Goal: Task Accomplishment & Management: Use online tool/utility

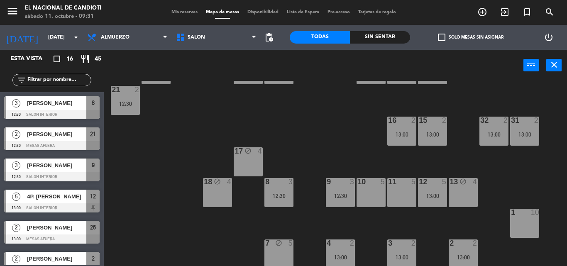
scroll to position [135, 0]
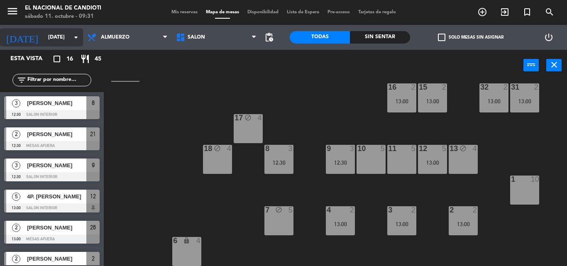
click at [46, 43] on input "[DATE]" at bounding box center [79, 37] width 70 height 14
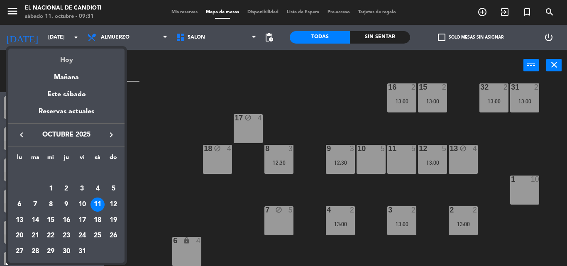
click at [63, 61] on div "Hoy" at bounding box center [66, 57] width 116 height 17
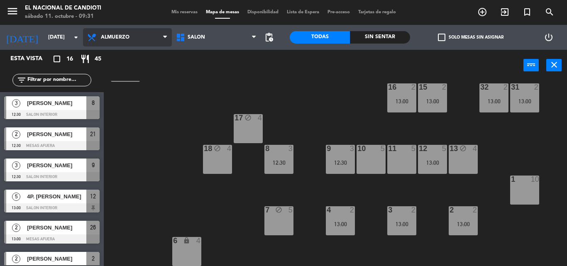
click at [97, 44] on span "Almuerzo" at bounding box center [127, 37] width 89 height 18
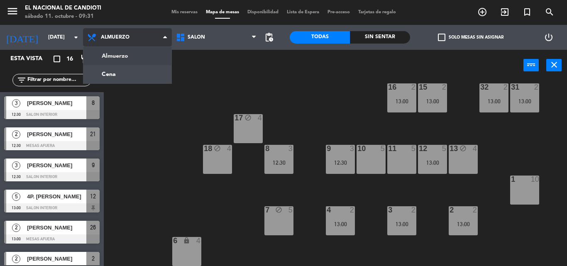
click at [123, 59] on ng-component "menu El Nacional de [PERSON_NAME] 11. octubre - 09:31 Mis reservas Mapa de mesa…" at bounding box center [283, 133] width 567 height 266
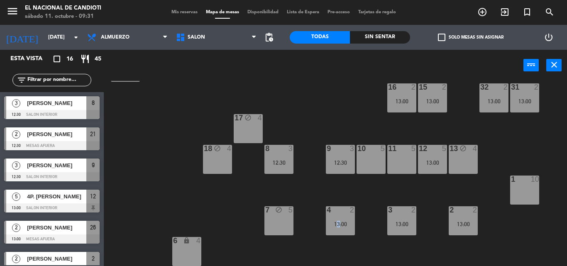
click at [336, 251] on div "24 block 4 DK1 block 4 DK2 4 DK3 4 DK4 4 13:00 23 block 4 28 5 22 block 4 25 4 …" at bounding box center [339, 173] width 458 height 185
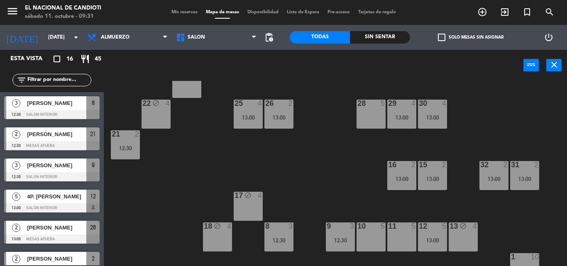
scroll to position [0, 0]
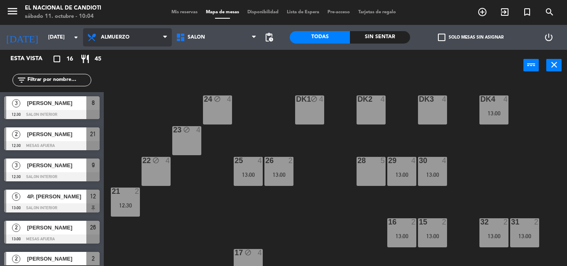
click at [130, 39] on span "Almuerzo" at bounding box center [127, 37] width 89 height 18
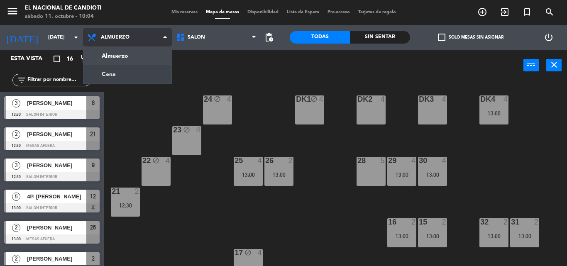
click at [140, 72] on ng-component "menu El Nacional de [PERSON_NAME] 11. octubre - 10:04 Mis reservas Mapa de mesa…" at bounding box center [283, 133] width 567 height 266
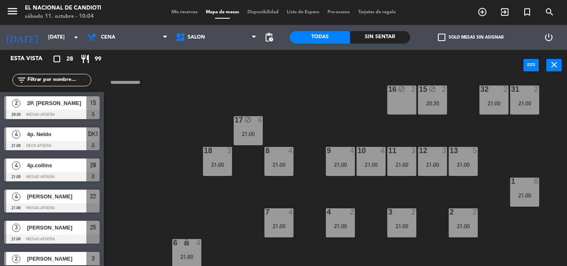
scroll to position [135, 0]
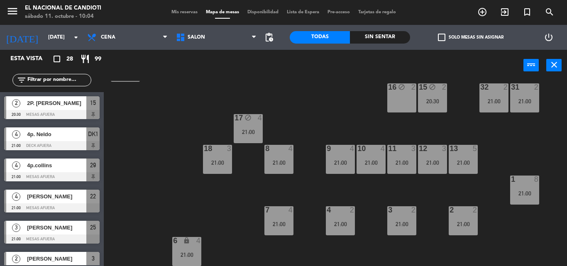
click at [306, 107] on div "24 4 21:00 DK1 4 21:00 DK2 4 DK3 4 21:00 DK4 4 21:00 23 4 21:00 28 4 21:00 22 4…" at bounding box center [339, 173] width 458 height 185
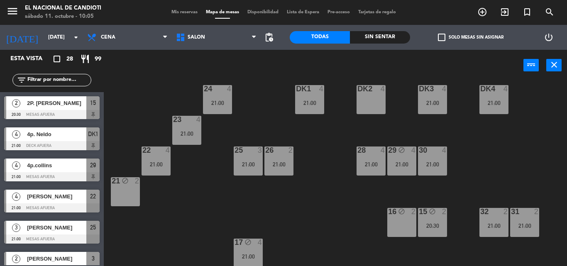
scroll to position [0, 0]
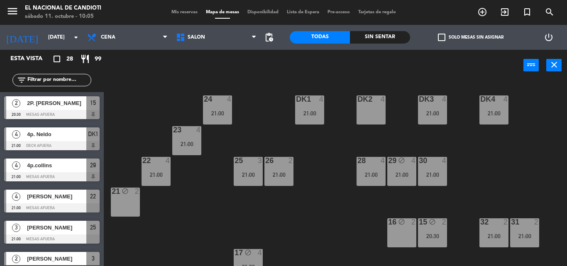
click at [370, 120] on div "DK2 4" at bounding box center [371, 110] width 29 height 29
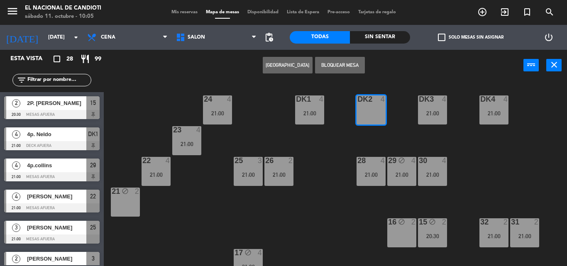
click at [325, 66] on button "Bloquear Mesa" at bounding box center [340, 65] width 50 height 17
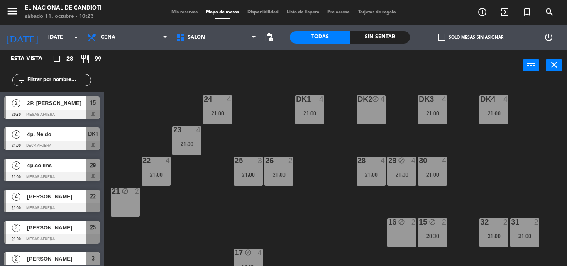
click at [325, 66] on div "power_input close" at bounding box center [314, 66] width 420 height 32
click at [46, 38] on input "[DATE]" at bounding box center [79, 37] width 70 height 14
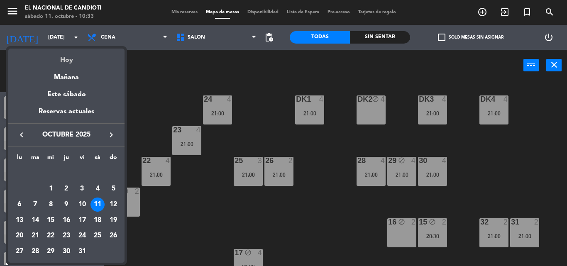
click at [58, 61] on div "Hoy" at bounding box center [66, 57] width 116 height 17
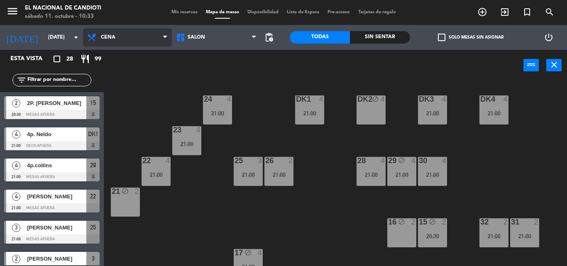
click at [107, 42] on span "Cena" at bounding box center [127, 37] width 89 height 18
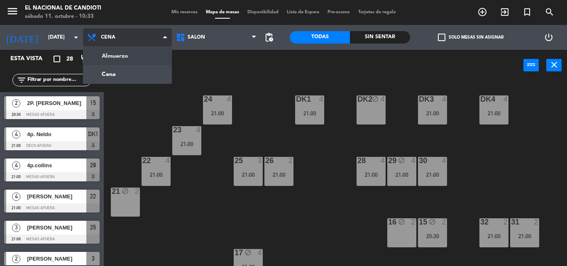
click at [129, 62] on ng-component "menu El Nacional de [PERSON_NAME] 11. octubre - 10:33 Mis reservas Mapa de mesa…" at bounding box center [283, 133] width 567 height 266
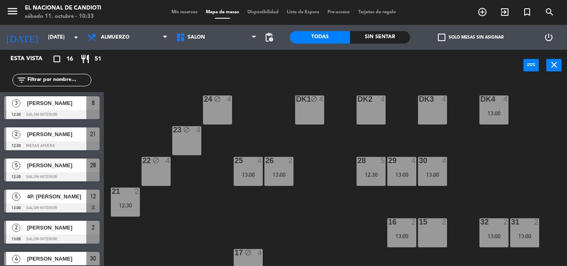
scroll to position [42, 0]
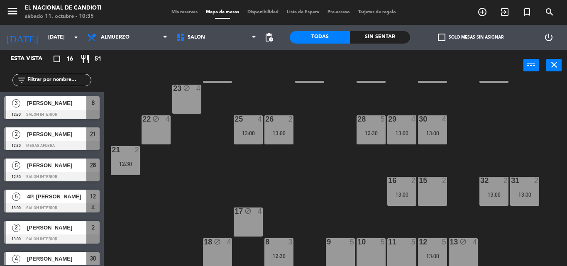
click at [441, 193] on div "15 2" at bounding box center [432, 191] width 29 height 29
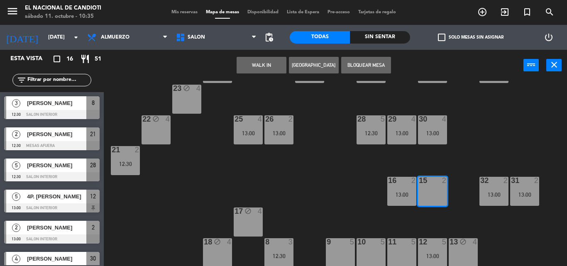
click at [370, 65] on button "Bloquear Mesa" at bounding box center [366, 65] width 50 height 17
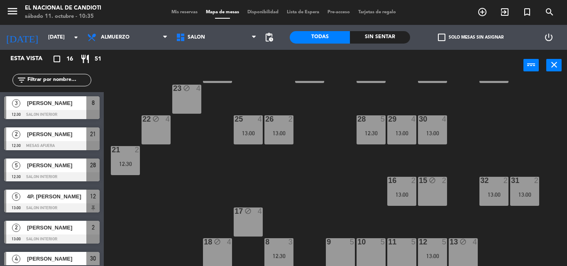
scroll to position [0, 0]
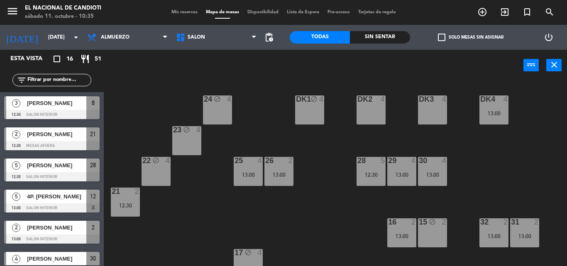
click at [370, 115] on div "DK2 4" at bounding box center [371, 110] width 29 height 29
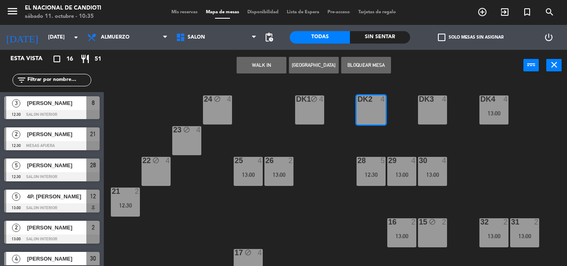
click at [366, 66] on button "Bloquear Mesa" at bounding box center [366, 65] width 50 height 17
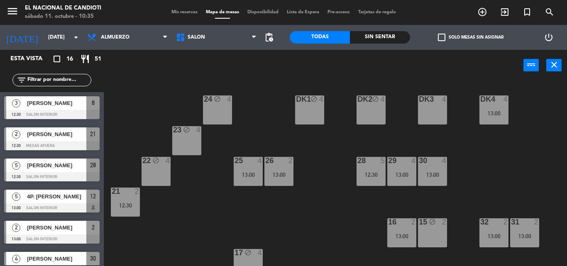
click at [432, 114] on div "DK3 4" at bounding box center [432, 110] width 29 height 29
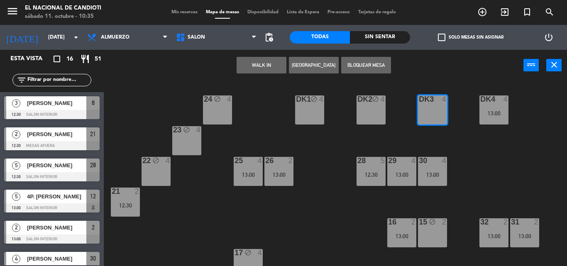
click at [427, 112] on div "DK3 4" at bounding box center [432, 110] width 29 height 29
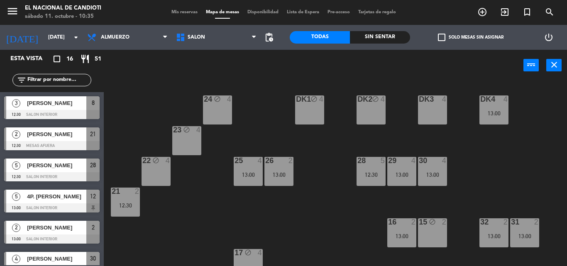
click at [440, 104] on div "DK3 4" at bounding box center [432, 100] width 29 height 8
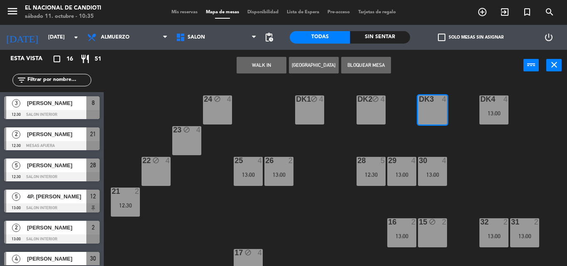
click at [376, 58] on button "Bloquear Mesa" at bounding box center [366, 65] width 50 height 17
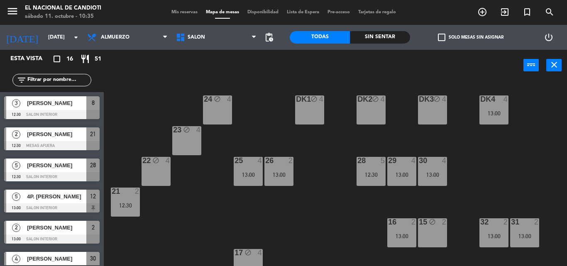
click at [377, 66] on div "power_input close" at bounding box center [314, 66] width 420 height 32
click at [174, 11] on span "Mis reservas" at bounding box center [184, 12] width 34 height 5
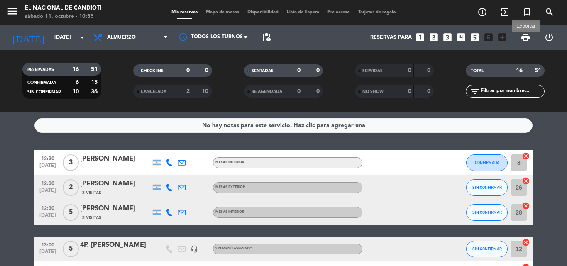
click at [526, 40] on span "print" at bounding box center [526, 37] width 10 height 10
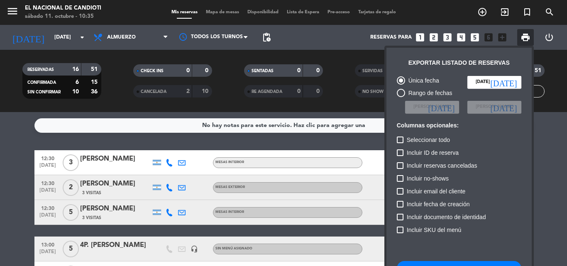
click at [407, 153] on span "Incluir ID de reserva" at bounding box center [433, 153] width 52 height 10
click at [400, 156] on input "Incluir ID de reserva" at bounding box center [400, 156] width 0 height 0
checkbox input "true"
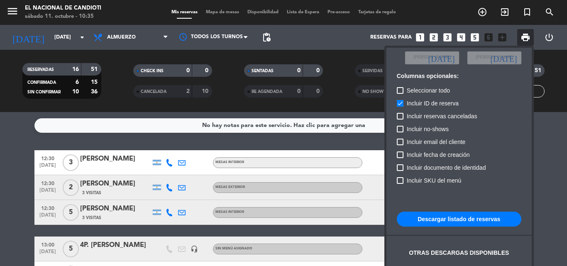
scroll to position [51, 0]
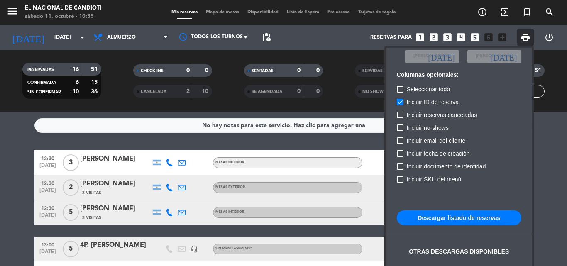
click at [456, 220] on button "Descargar listado de reservas" at bounding box center [459, 218] width 125 height 15
click at [224, 11] on div at bounding box center [283, 133] width 567 height 266
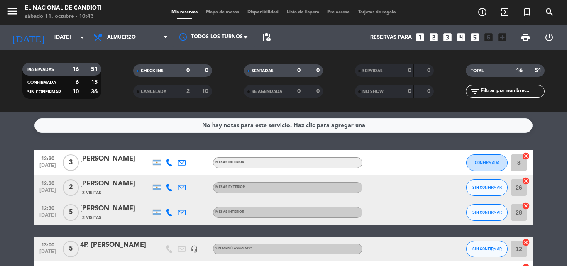
click at [211, 9] on div "Mis reservas Mapa de mesas Disponibilidad Lista de Espera Pre-acceso Tarjetas d…" at bounding box center [283, 12] width 233 height 7
click at [215, 15] on span "Mapa de mesas" at bounding box center [223, 12] width 42 height 5
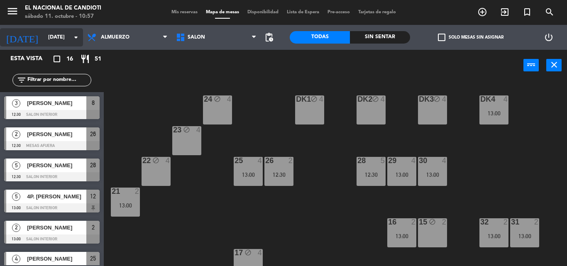
click at [59, 38] on input "[DATE]" at bounding box center [79, 37] width 70 height 14
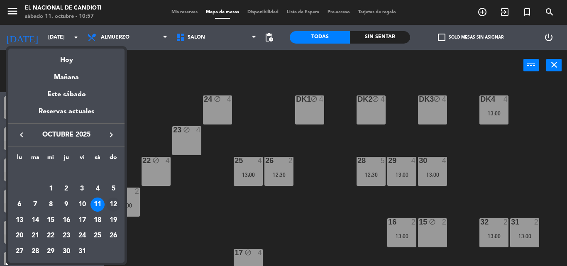
click at [113, 207] on div "12" at bounding box center [113, 205] width 14 height 14
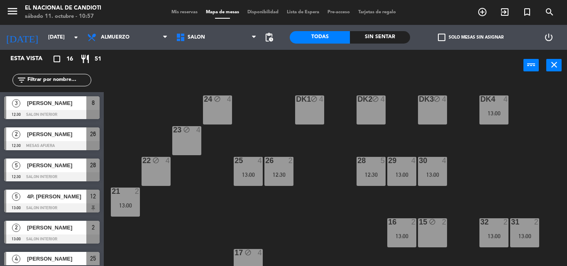
type input "[DATE]"
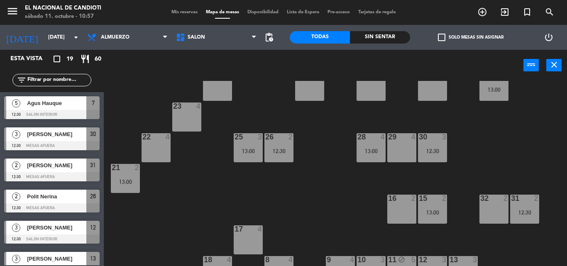
scroll to position [10, 0]
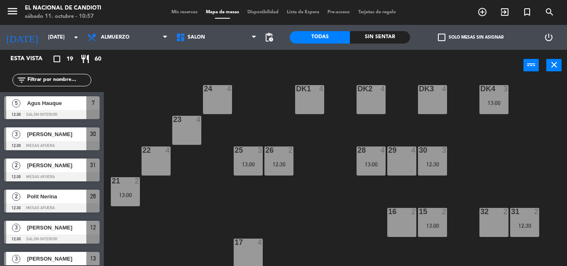
click at [432, 109] on div "DK3 4" at bounding box center [432, 99] width 29 height 29
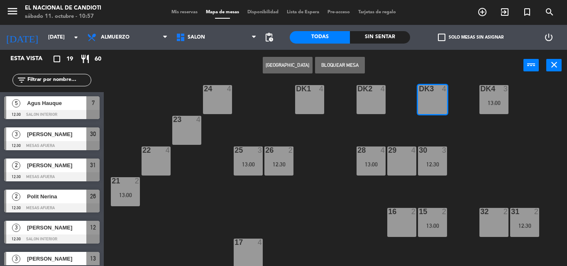
click at [348, 69] on button "Bloquear Mesa" at bounding box center [340, 65] width 50 height 17
